Goal: Information Seeking & Learning: Learn about a topic

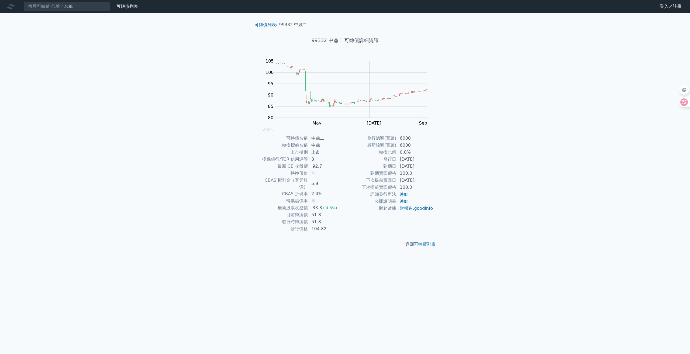
click at [355, 270] on div "可轉債列表 財務數據 可轉債列表 財務數據 登入／註冊 登入／註冊 可轉債列表 › 99332 中鼎二 99332 中鼎二 可轉債詳細資訊 Zoom Out …" at bounding box center [345, 177] width 690 height 354
click at [310, 99] on rect "Chart" at bounding box center [352, 89] width 152 height 57
click at [461, 101] on div "可轉債列表 財務數據 可轉債列表 財務數據 登入／註冊 登入／註冊 可轉債列表 › 99332 中鼎二 99332 中鼎二 可轉債詳細資訊 Zoom Out …" at bounding box center [345, 177] width 690 height 354
